Goal: Task Accomplishment & Management: Complete application form

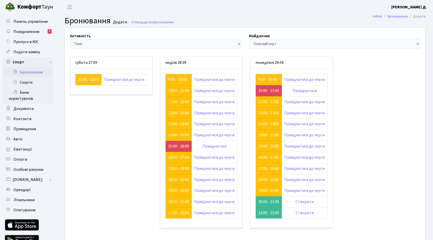
click at [310, 17] on h2 "Бронювання Додати . Назад до всіх Бронювання" at bounding box center [245, 21] width 361 height 10
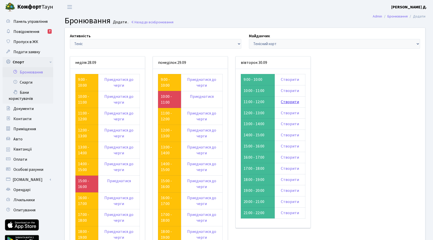
click at [299, 105] on link "Створити" at bounding box center [290, 102] width 18 height 6
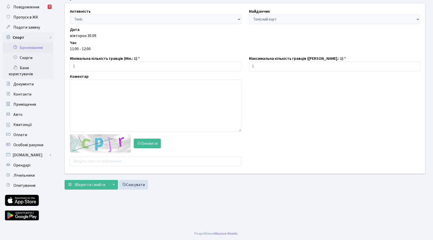
scroll to position [50, 0]
click at [96, 166] on input "text" at bounding box center [156, 162] width 172 height 10
type input "unndm"
click at [90, 188] on span "Зберегти і вийти" at bounding box center [89, 185] width 31 height 6
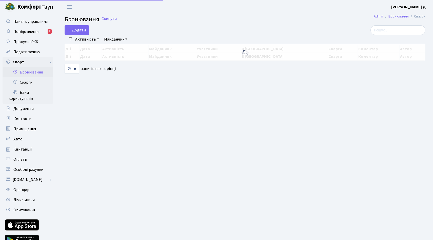
select select "25"
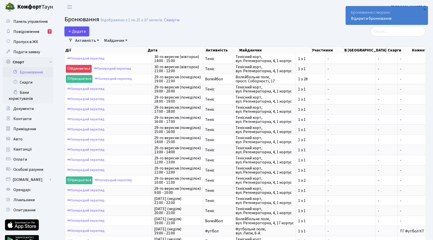
click at [83, 36] on button "Додати" at bounding box center [77, 32] width 25 height 10
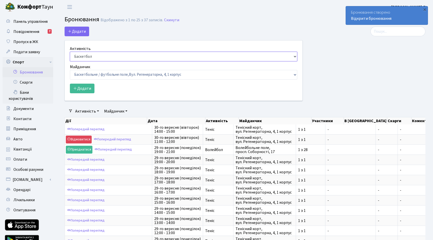
click at [90, 61] on select "Баскетбол Волейбол Йога Катання на роликах Настільний теніс Теніс Футбол Фітнес" at bounding box center [184, 57] width 228 height 10
select select "1"
click at [71, 61] on select "Баскетбол Волейбол Йога Катання на роликах Настільний теніс Теніс Футбол Фітнес" at bounding box center [184, 57] width 228 height 10
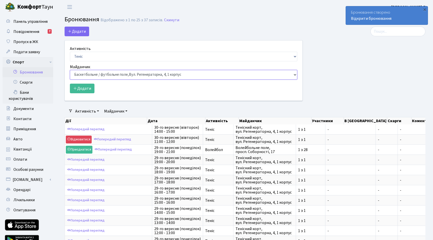
click at [88, 80] on select "Баскетбольне / футбольне поле, Вул. Регенераторна, 4, 1 корпус Баскетбольне пол…" at bounding box center [184, 75] width 228 height 10
select select "1"
click at [71, 80] on select "Баскетбольне / футбольне поле, Вул. Регенераторна, 4, 1 корпус Баскетбольне пол…" at bounding box center [184, 75] width 228 height 10
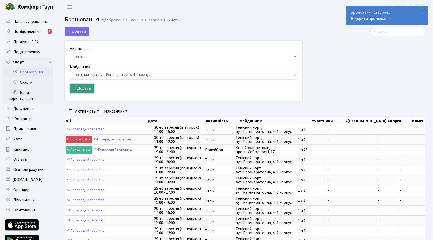
click at [86, 93] on button "Додати" at bounding box center [82, 89] width 25 height 10
